Goal: Task Accomplishment & Management: Use online tool/utility

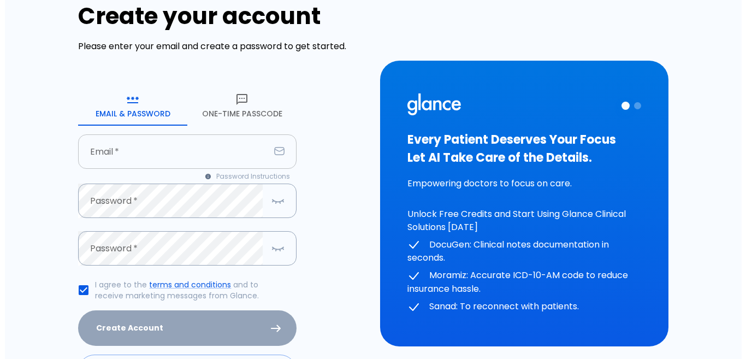
scroll to position [55, 0]
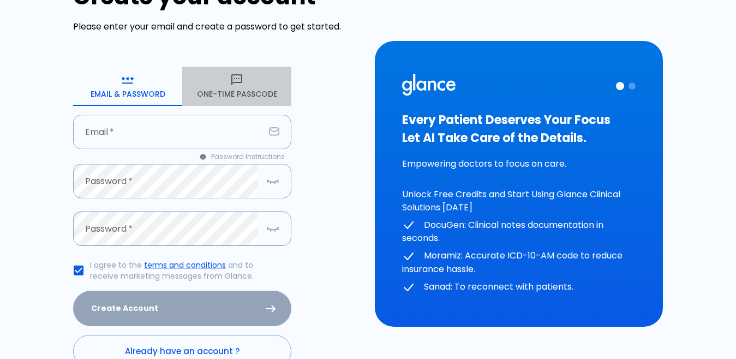
click at [237, 92] on button "One-Time Passcode" at bounding box center [236, 86] width 109 height 39
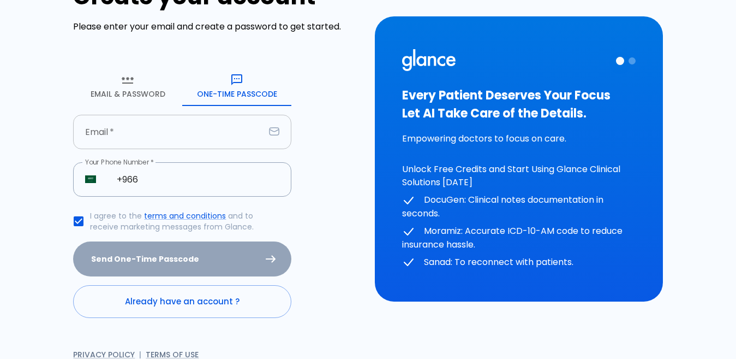
click at [137, 129] on input "text" at bounding box center [169, 132] width 192 height 34
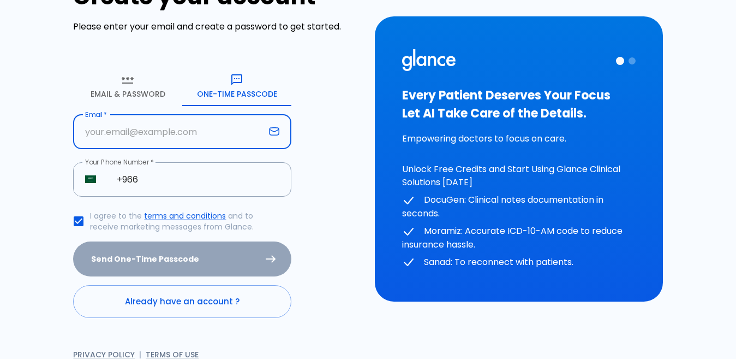
click at [87, 145] on input "text" at bounding box center [169, 132] width 192 height 34
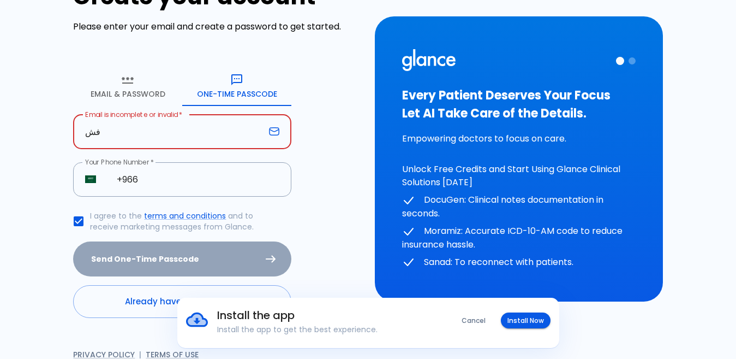
type input "ف"
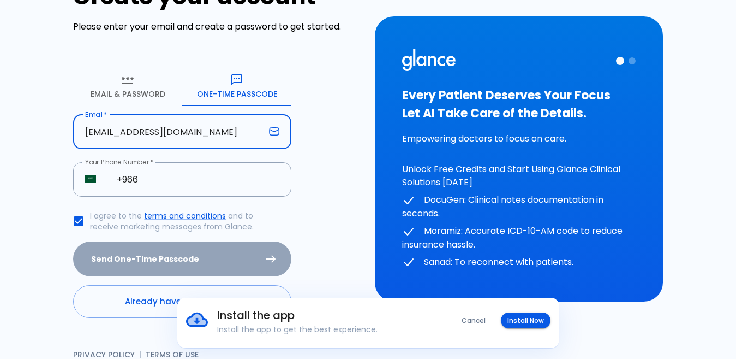
type input "[EMAIL_ADDRESS][DOMAIN_NAME]"
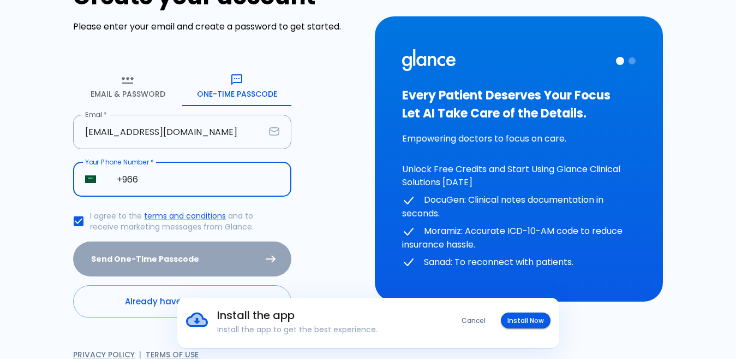
click at [171, 182] on input "+966" at bounding box center [198, 179] width 187 height 34
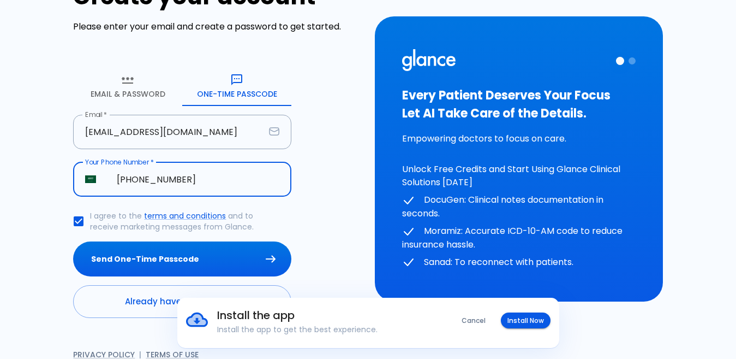
type input "[PHONE_NUMBER]"
click at [73, 241] on button "Send One-Time Passcode" at bounding box center [182, 258] width 218 height 35
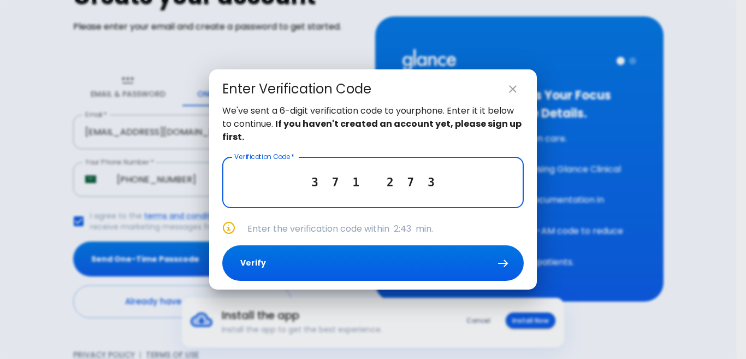
type input "3 7 1 2 7 3"
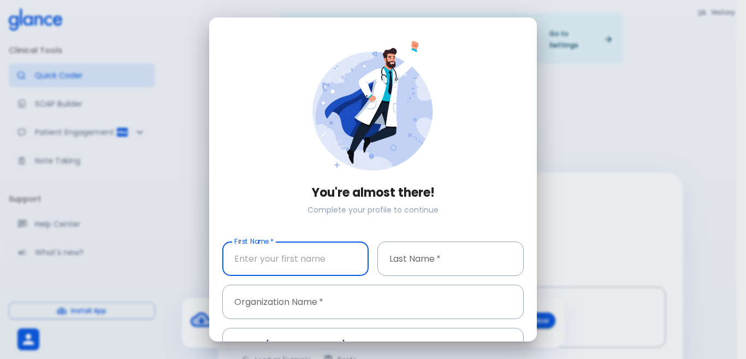
click at [272, 264] on input "text" at bounding box center [295, 258] width 146 height 34
type input "[PERSON_NAME] [PERSON_NAME]"
click at [390, 251] on input "text" at bounding box center [450, 258] width 146 height 34
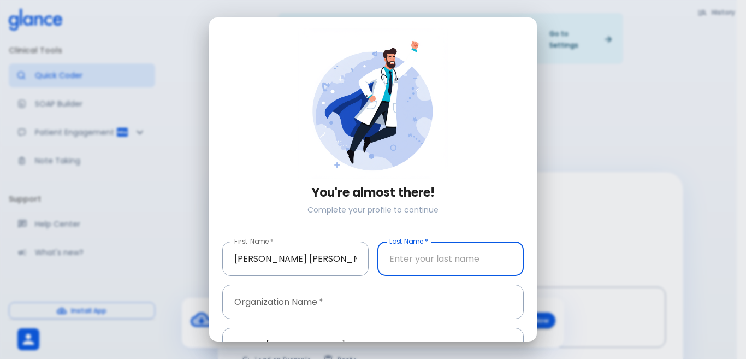
click at [389, 254] on input "text" at bounding box center [450, 258] width 146 height 34
type input "algebaly"
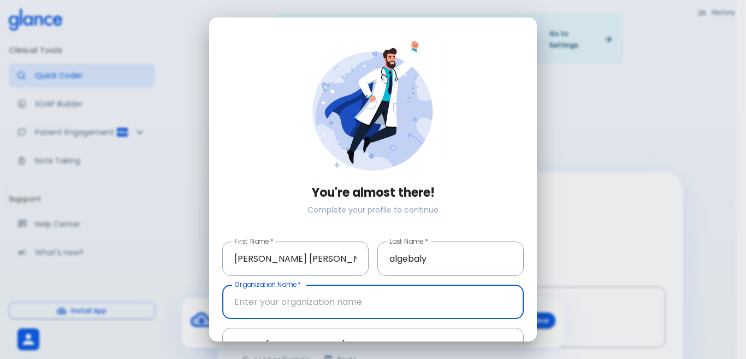
click at [332, 284] on input "text" at bounding box center [372, 301] width 301 height 34
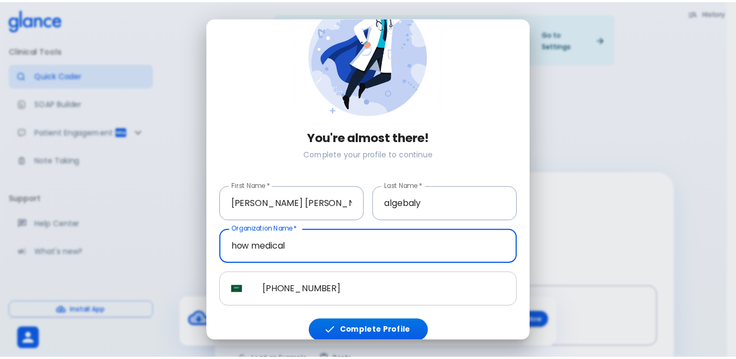
scroll to position [62, 0]
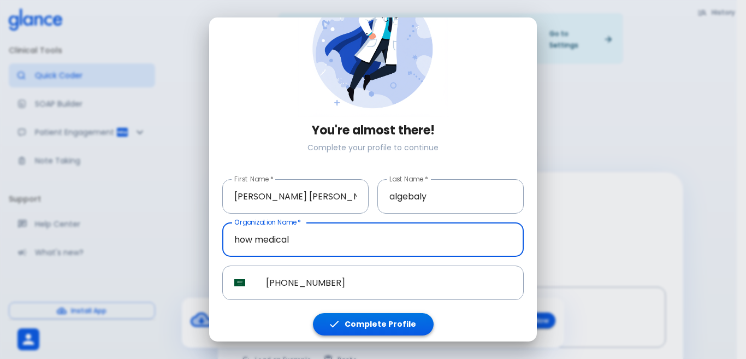
type input "how medical"
click at [351, 318] on button "Complete Profile" at bounding box center [373, 324] width 121 height 22
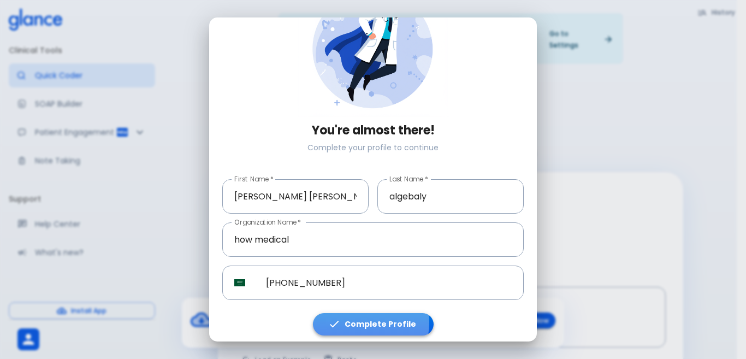
click at [351, 318] on button "Complete Profile" at bounding box center [373, 324] width 121 height 22
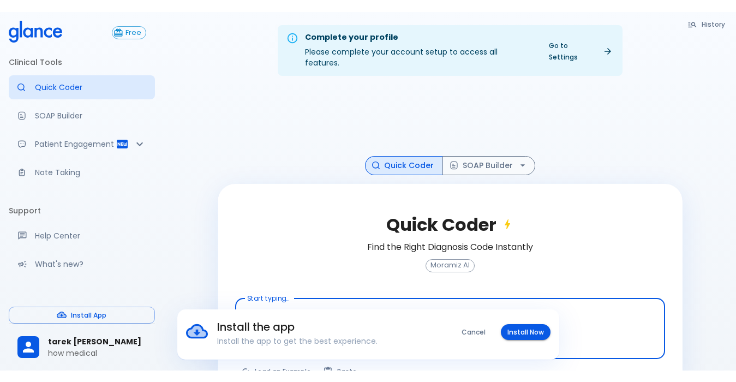
scroll to position [26, 0]
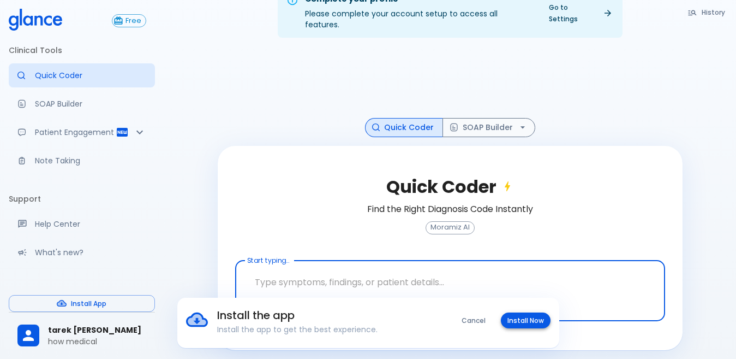
click at [526, 324] on button "Install Now" at bounding box center [526, 320] width 50 height 16
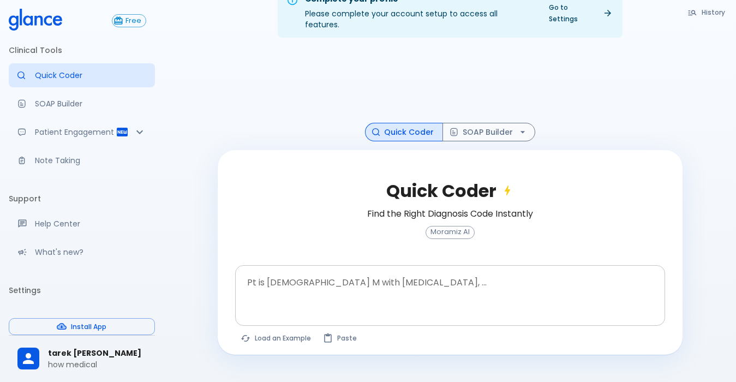
click at [346, 272] on textarea at bounding box center [450, 287] width 415 height 34
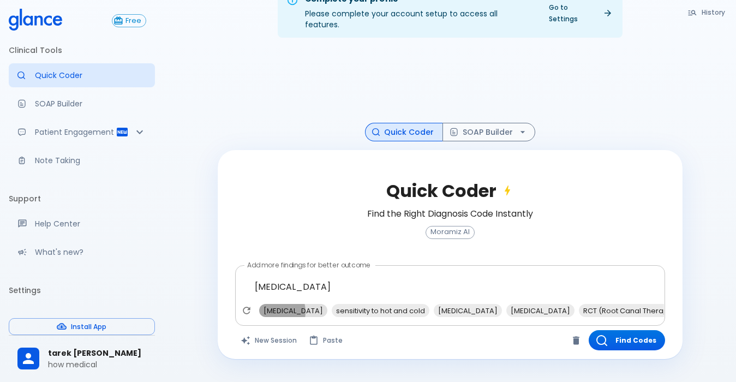
click at [269, 305] on span "[MEDICAL_DATA]" at bounding box center [293, 311] width 68 height 13
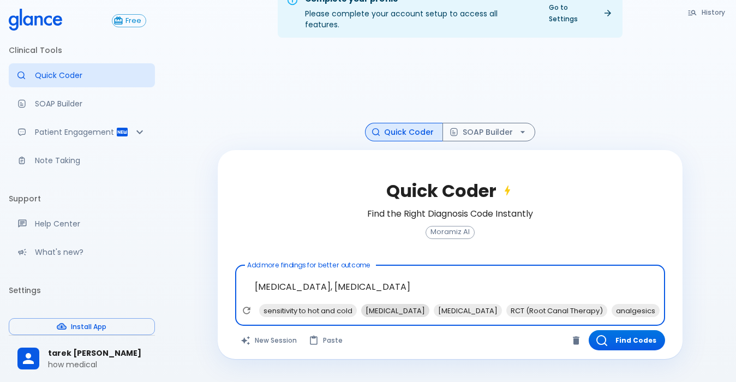
click at [406, 305] on span "[MEDICAL_DATA]" at bounding box center [395, 311] width 68 height 13
click at [583, 305] on span "analgesics" at bounding box center [563, 311] width 48 height 13
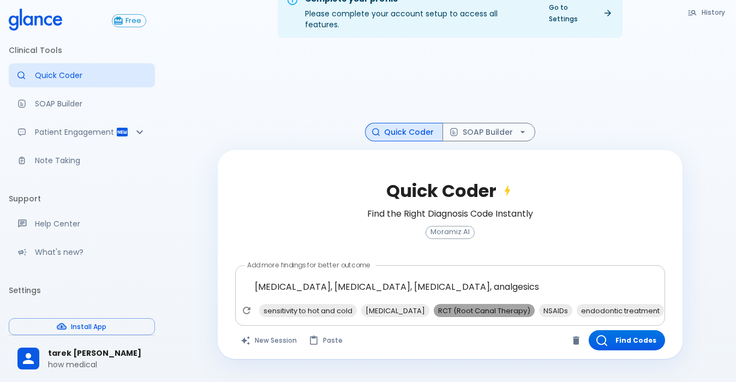
click at [520, 305] on span "RCT (Root Canal Therapy)" at bounding box center [484, 311] width 101 height 13
type textarea "[MEDICAL_DATA], [MEDICAL_DATA], [MEDICAL_DATA], analgesics, RCT (Root Canal The…"
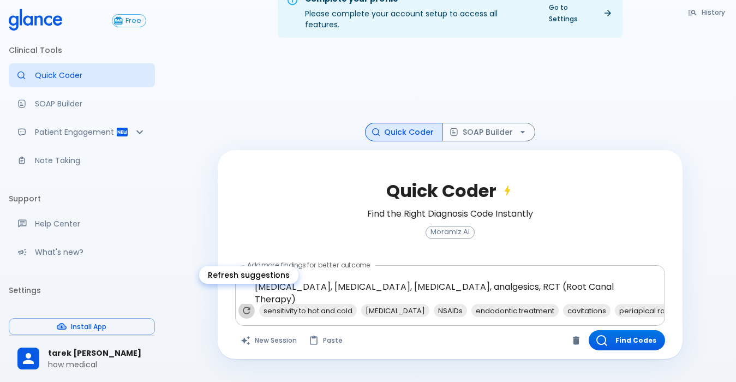
click at [252, 305] on icon "Refresh suggestions" at bounding box center [246, 310] width 11 height 11
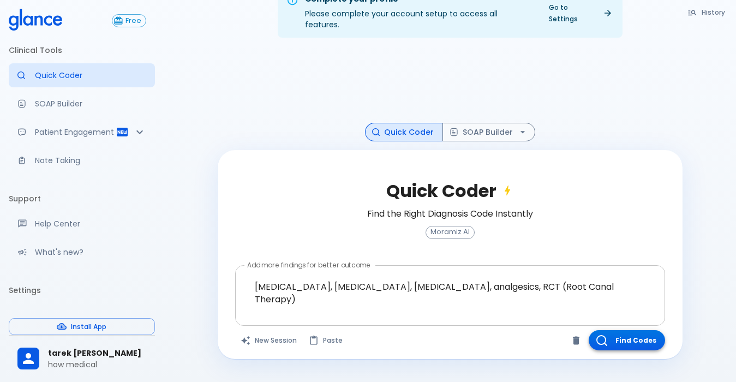
click at [621, 332] on button "Find Codes" at bounding box center [627, 340] width 76 height 20
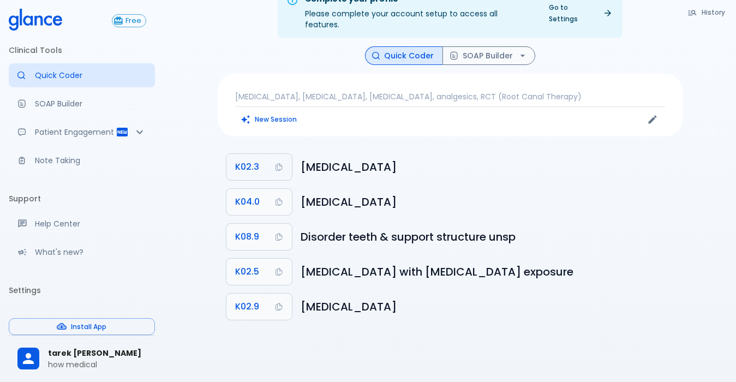
click at [242, 159] on span "K02.3" at bounding box center [247, 166] width 24 height 15
click at [474, 46] on button "SOAP Builder" at bounding box center [489, 55] width 93 height 19
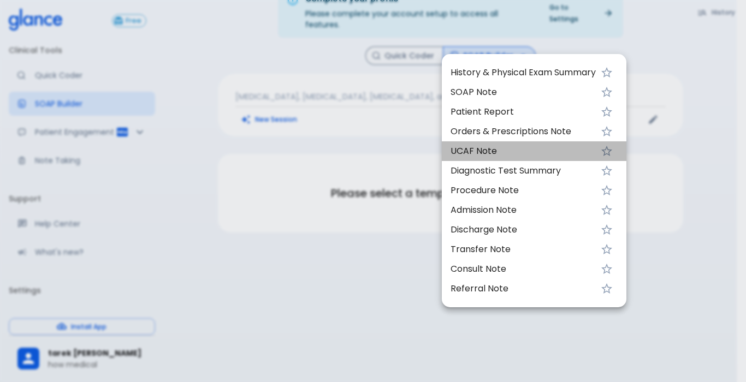
click at [456, 151] on span "UCAF Note" at bounding box center [522, 151] width 145 height 13
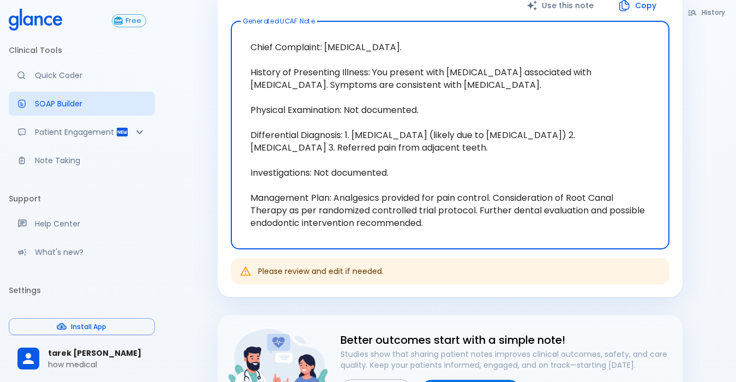
scroll to position [81, 0]
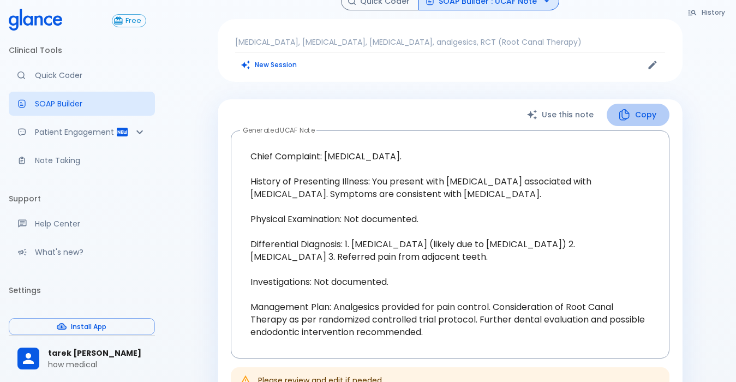
click at [644, 104] on button "Copy" at bounding box center [638, 115] width 63 height 22
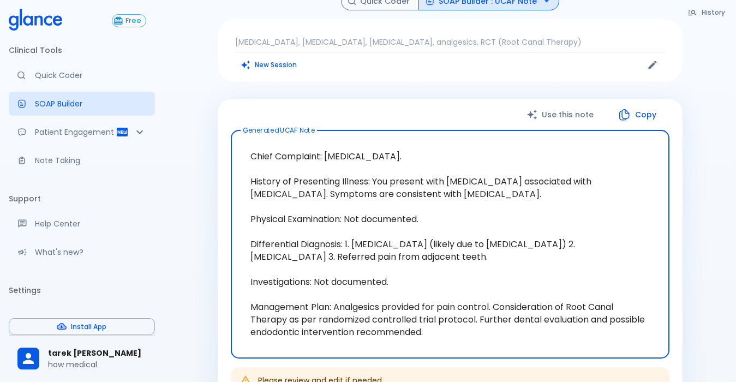
drag, startPoint x: 242, startPoint y: 140, endPoint x: 381, endPoint y: 210, distance: 155.7
click at [381, 210] on textarea "Chief Complaint: [MEDICAL_DATA]. History of Presenting Illness: You present wit…" at bounding box center [451, 244] width 424 height 210
click at [467, 215] on textarea "Chief Complaint: [MEDICAL_DATA]. History of Presenting Illness: You present wit…" at bounding box center [451, 244] width 424 height 210
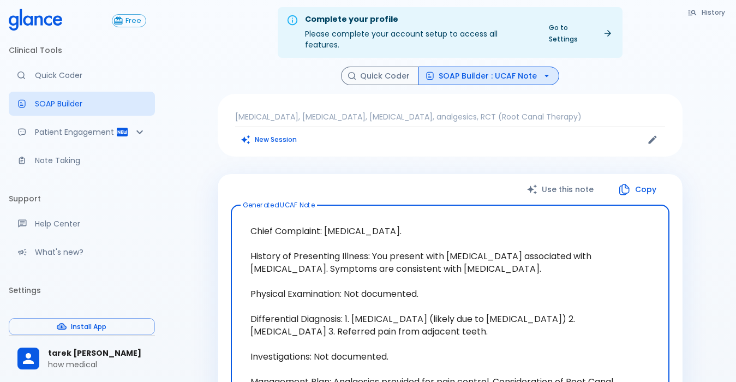
scroll to position [0, 0]
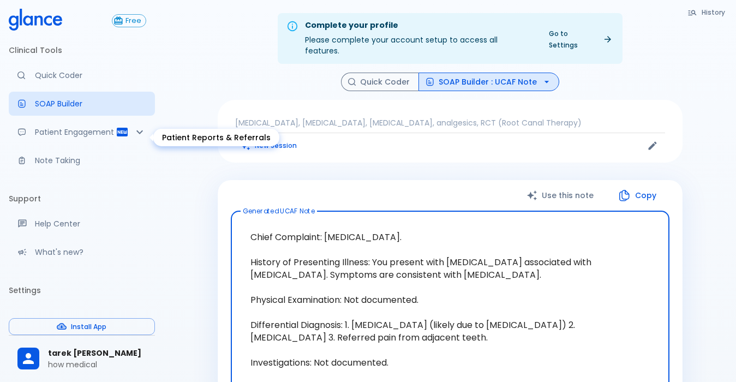
click at [62, 128] on p "Patient Engagement" at bounding box center [75, 132] width 81 height 11
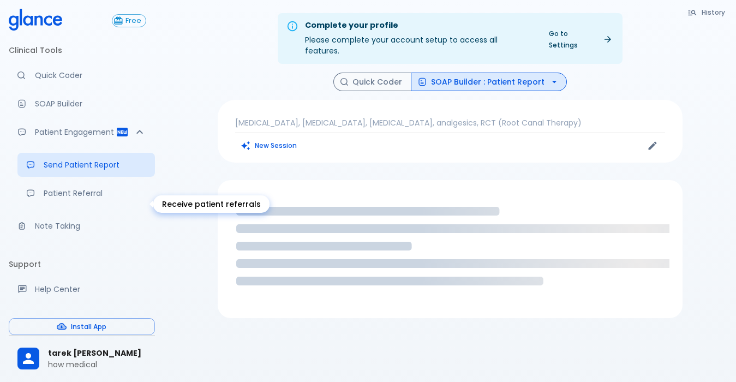
click at [84, 199] on p "Patient Referral" at bounding box center [95, 193] width 103 height 11
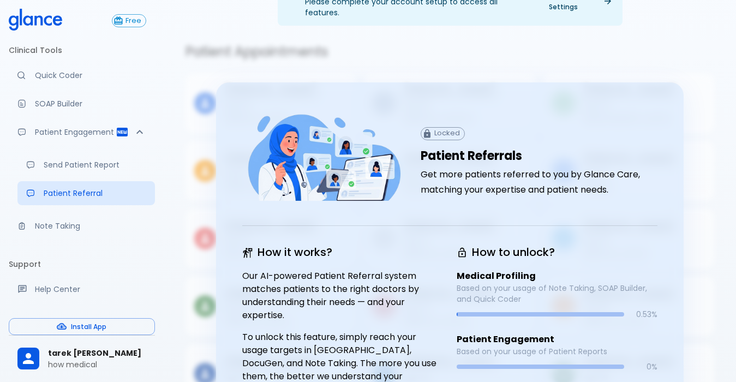
scroll to position [109, 0]
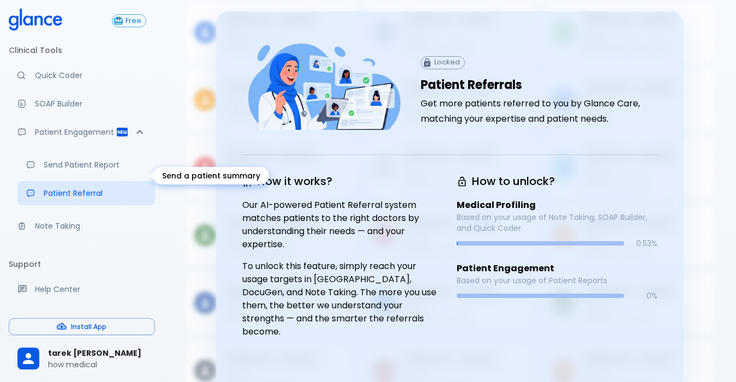
click at [30, 169] on icon "Send a patient summary" at bounding box center [30, 164] width 9 height 9
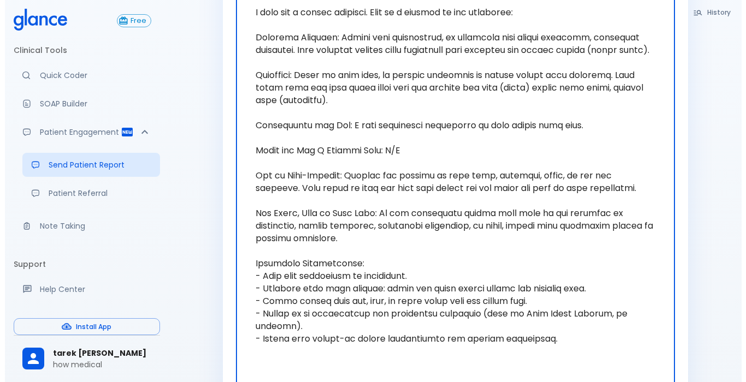
scroll to position [93, 0]
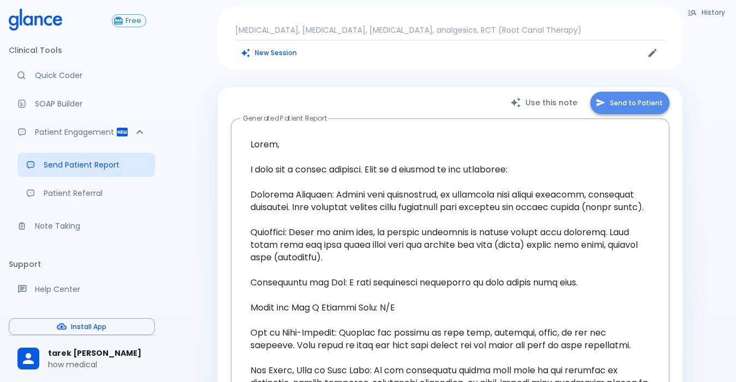
click at [632, 92] on button "Send to Patient" at bounding box center [630, 103] width 79 height 22
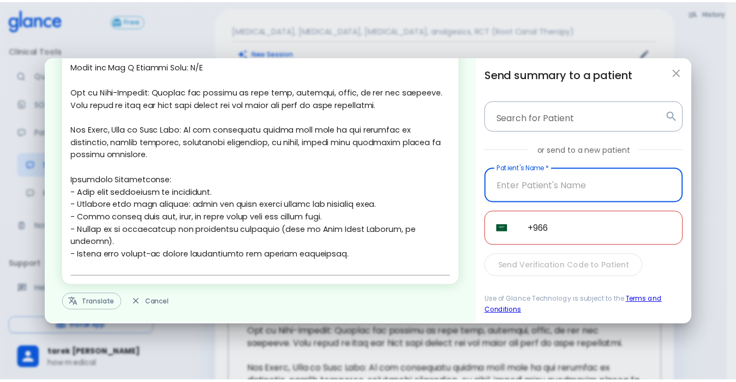
scroll to position [203, 0]
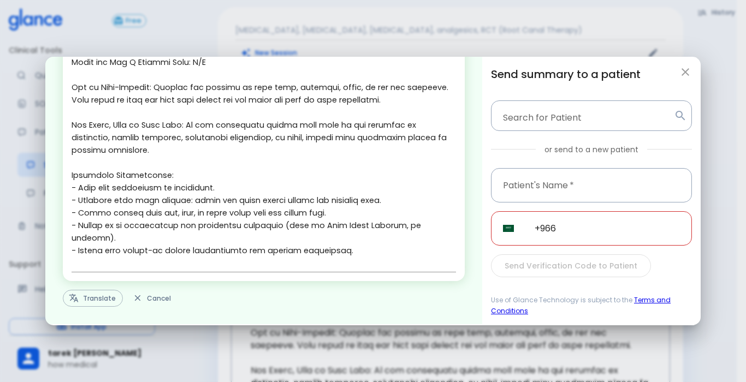
click at [97, 286] on div "Edit & personalize the note before sending to patient. x Translate Cancel" at bounding box center [263, 190] width 437 height 267
click at [97, 291] on button "Translate" at bounding box center [93, 298] width 60 height 17
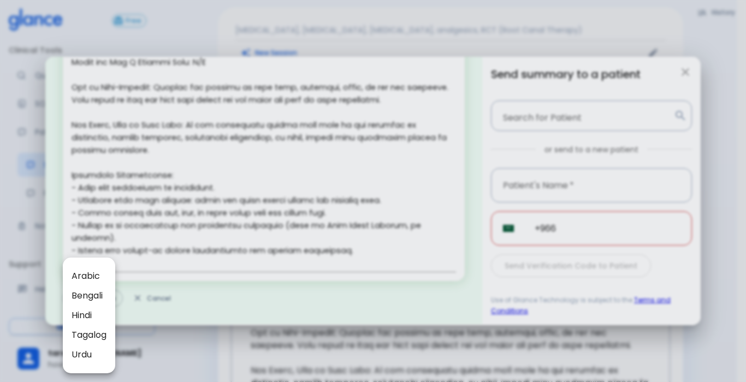
click at [378, 212] on div at bounding box center [373, 191] width 746 height 382
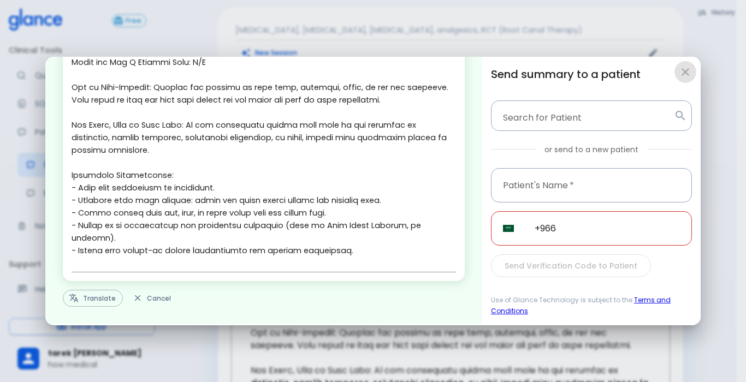
click at [693, 72] on button "button" at bounding box center [685, 72] width 22 height 22
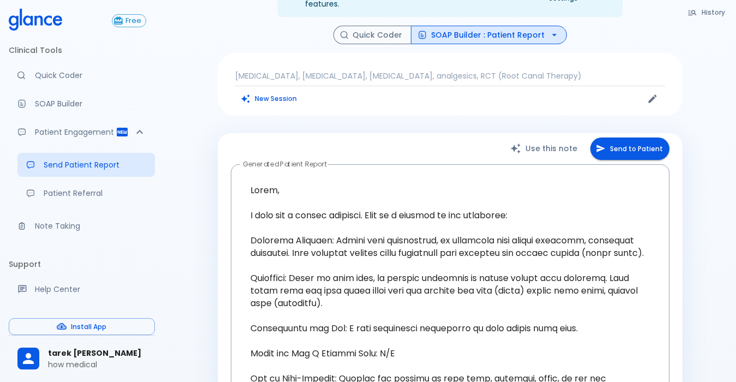
scroll to position [0, 0]
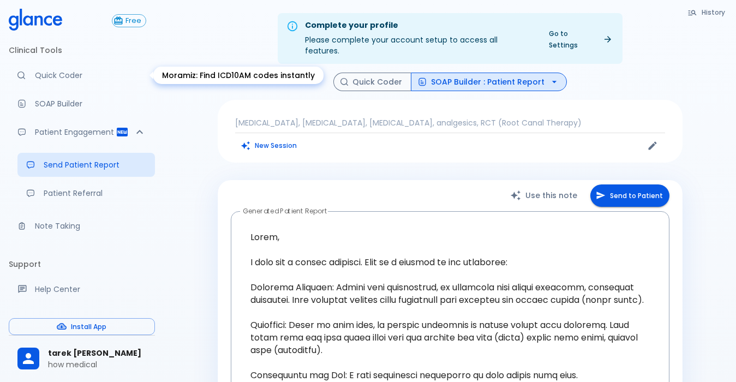
click at [74, 76] on p "Quick Coder" at bounding box center [90, 75] width 111 height 11
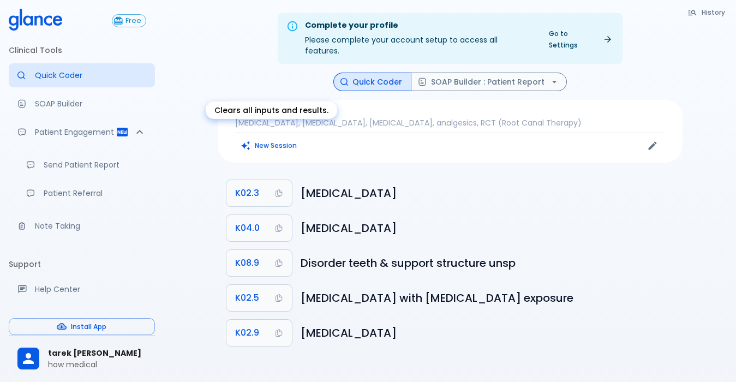
click at [258, 138] on button "New Session" at bounding box center [269, 146] width 68 height 16
